Goal: Use online tool/utility: Utilize a website feature to perform a specific function

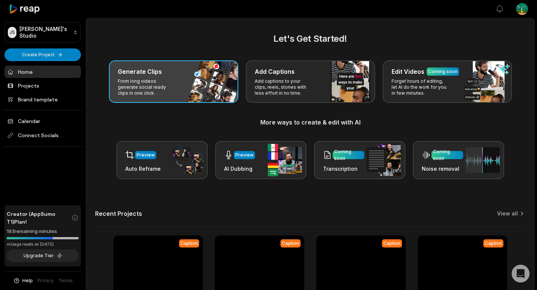
click at [195, 85] on div "Generate Clips From long videos generate social ready clips in one click." at bounding box center [173, 81] width 129 height 42
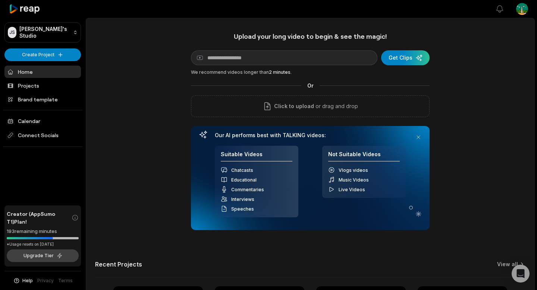
drag, startPoint x: 32, startPoint y: 263, endPoint x: 41, endPoint y: 257, distance: 10.9
click at [33, 263] on div "Creator (AppSumo T1) Plan! 193 remaining minutes *Usage resets on August 18, 20…" at bounding box center [42, 235] width 76 height 61
click at [41, 255] on button "Upgrade Tier" at bounding box center [43, 255] width 72 height 13
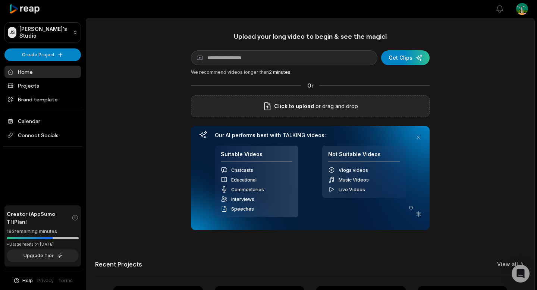
click at [365, 96] on div "Click to upload or drag and drop" at bounding box center [310, 106] width 239 height 22
